Goal: Information Seeking & Learning: Learn about a topic

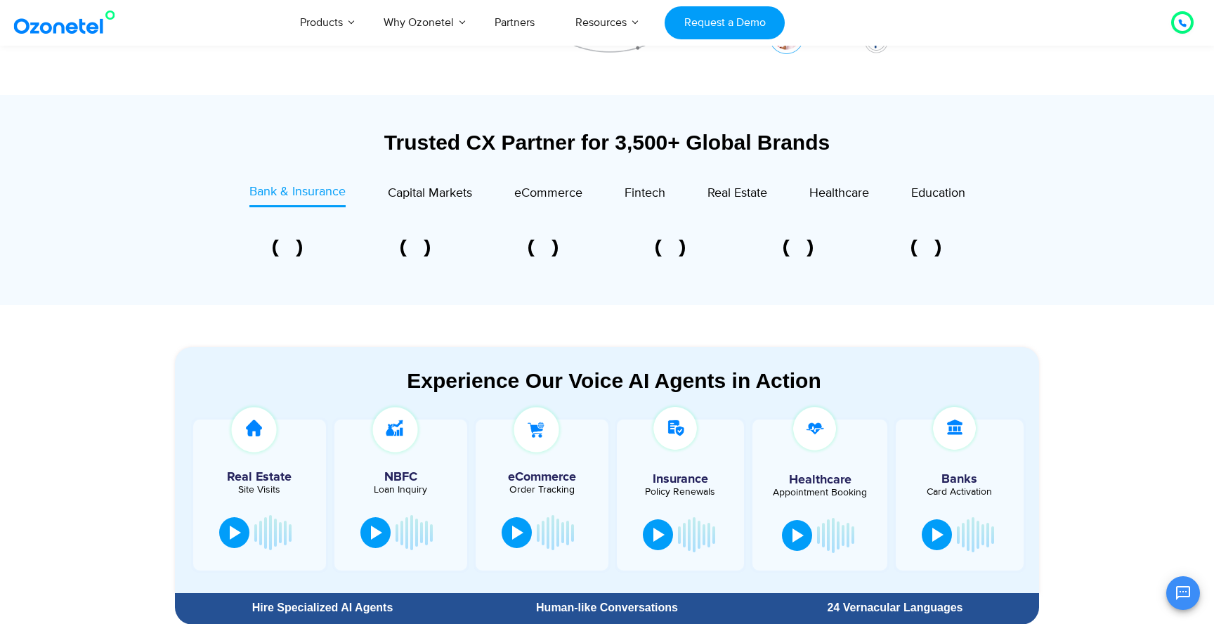
scroll to position [460, 0]
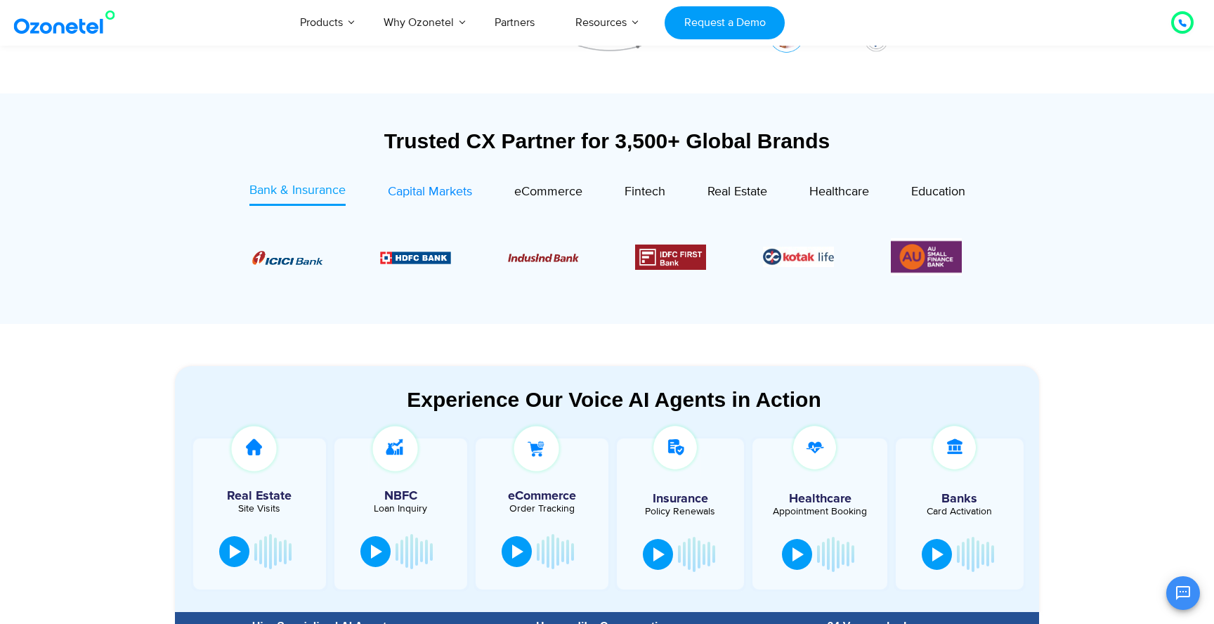
click at [424, 195] on span "Capital Markets" at bounding box center [430, 191] width 84 height 15
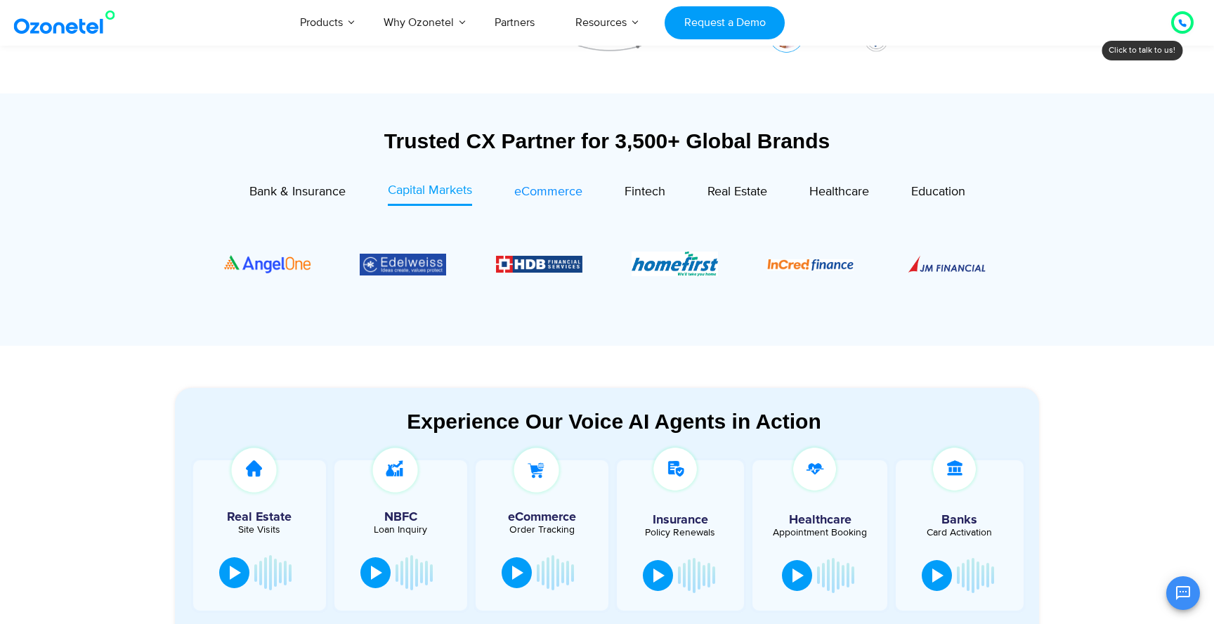
click at [576, 195] on span "eCommerce" at bounding box center [548, 191] width 68 height 15
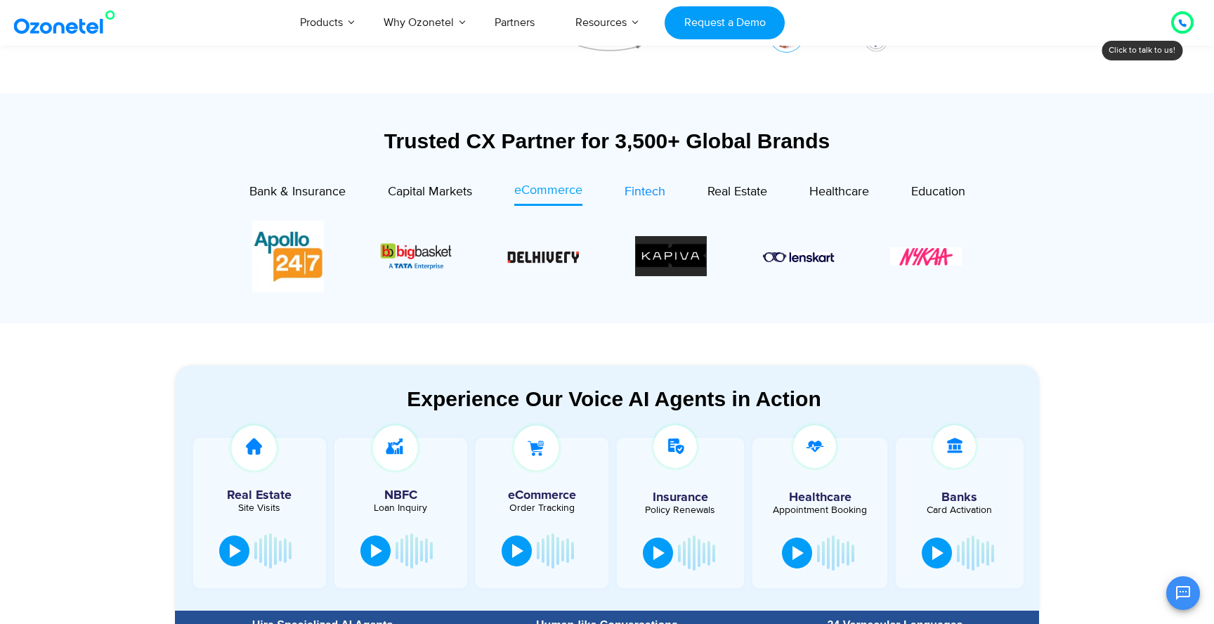
click at [658, 199] on span "Fintech" at bounding box center [645, 191] width 41 height 15
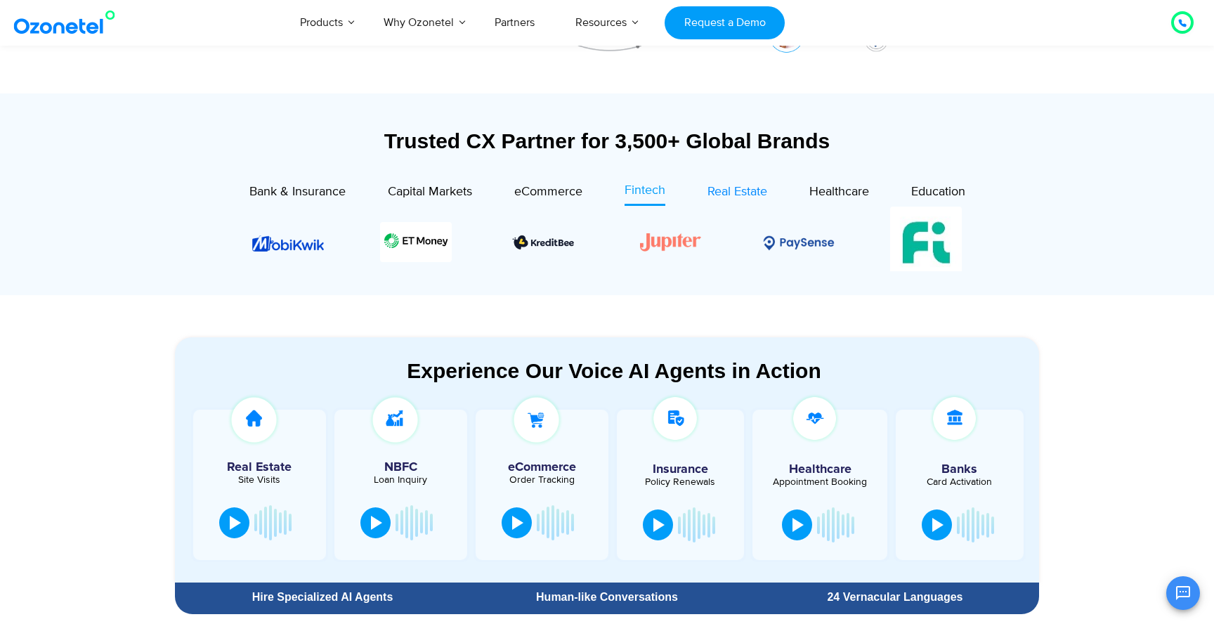
click at [727, 191] on span "Real Estate" at bounding box center [738, 191] width 60 height 15
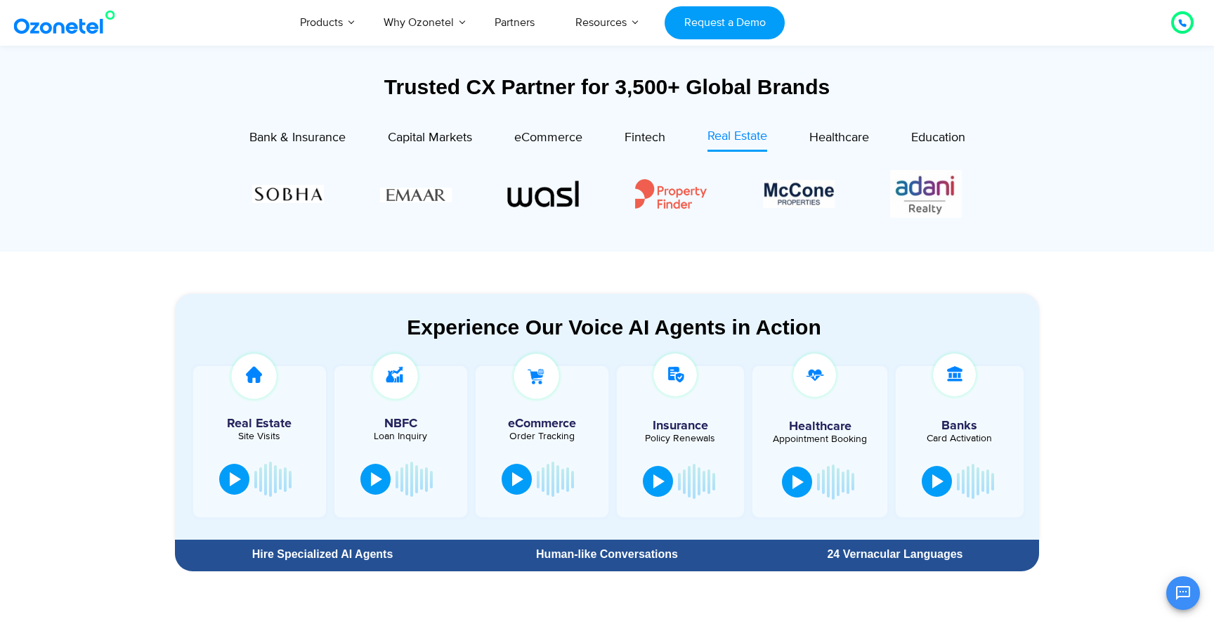
scroll to position [526, 0]
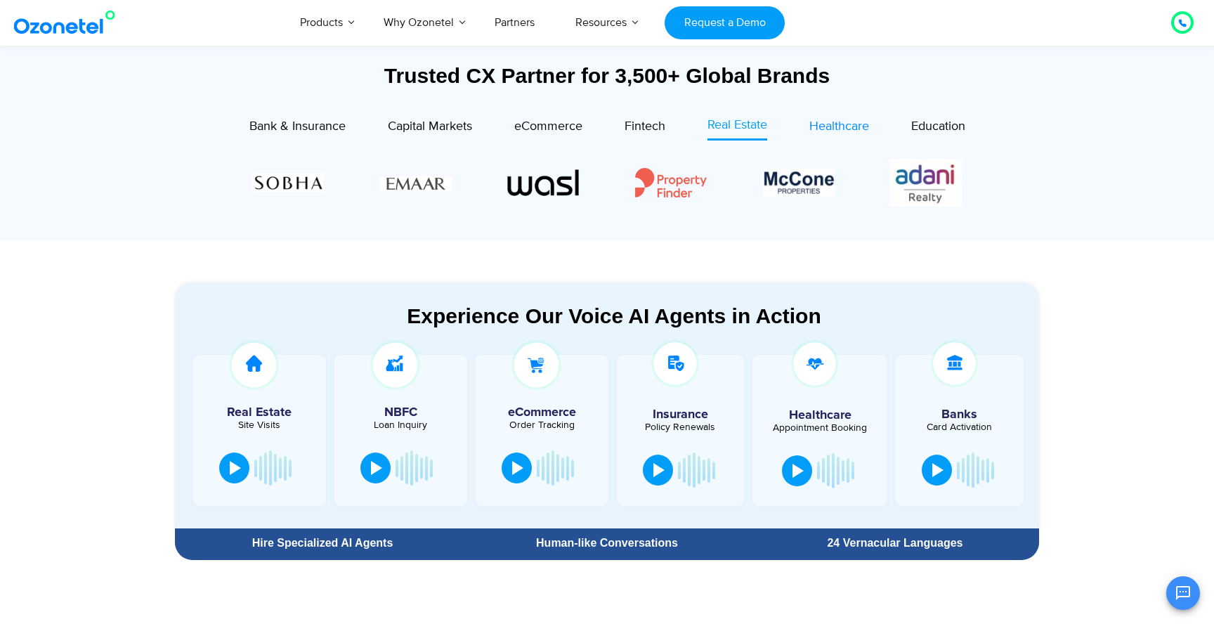
click at [839, 123] on span "Healthcare" at bounding box center [840, 126] width 60 height 15
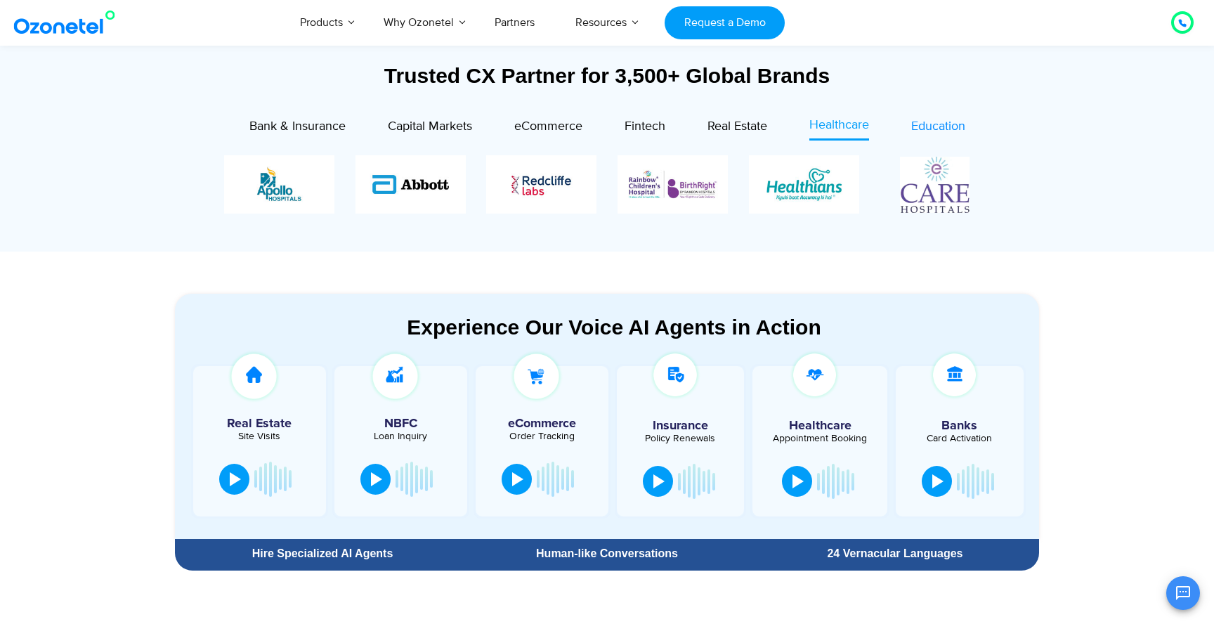
click at [942, 128] on span "Education" at bounding box center [938, 126] width 54 height 15
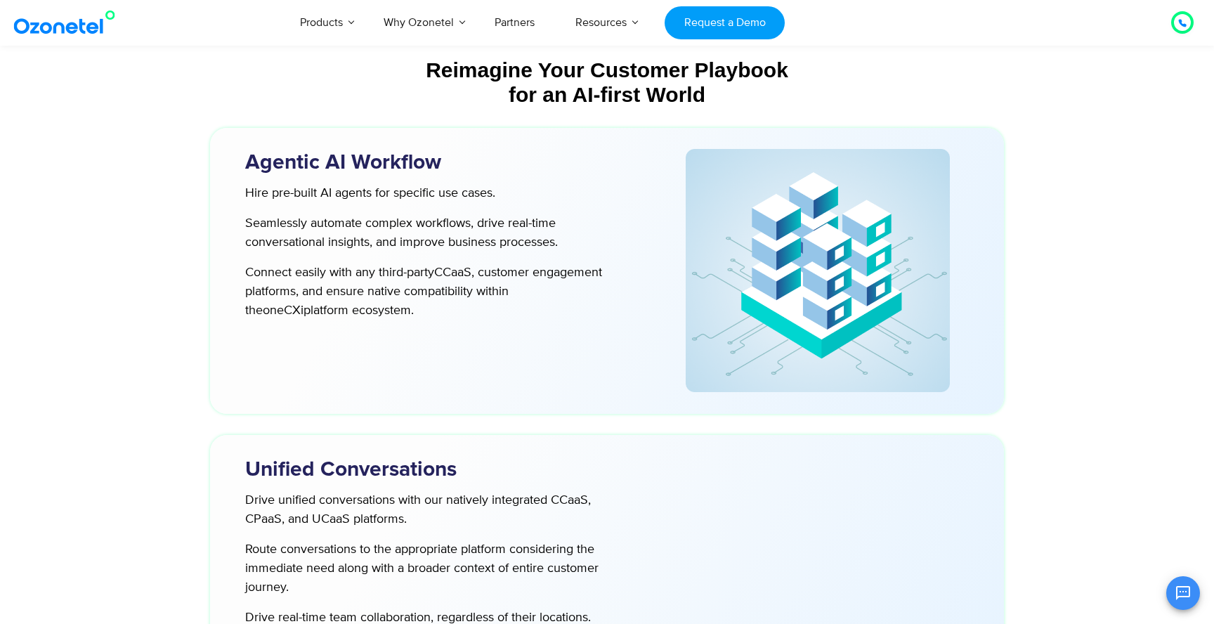
scroll to position [3538, 0]
